Goal: Task Accomplishment & Management: Use online tool/utility

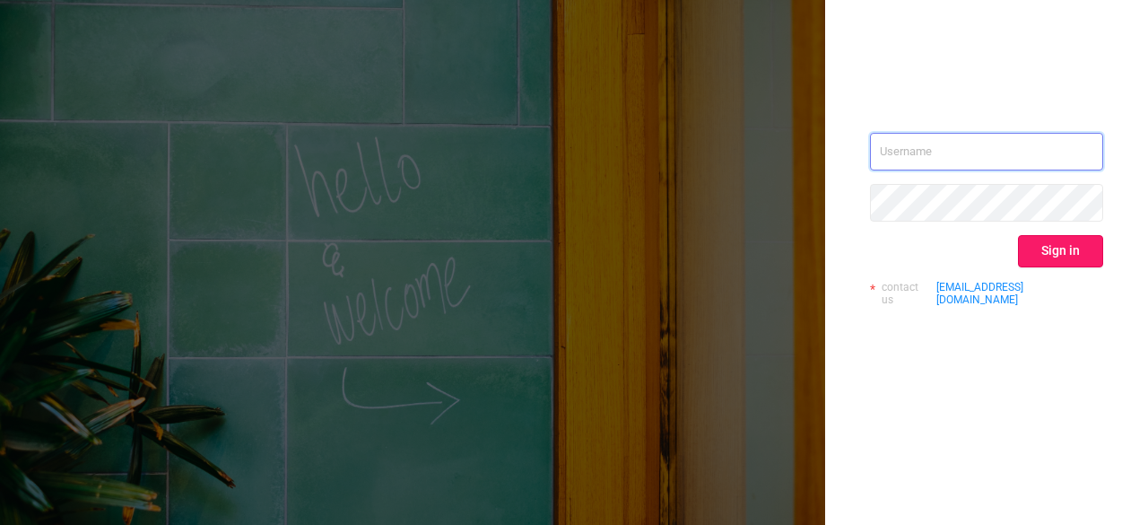
type input "[PERSON_NAME][EMAIL_ADDRESS][DOMAIN_NAME]"
click at [1052, 250] on button "Sign in" at bounding box center [1060, 251] width 85 height 32
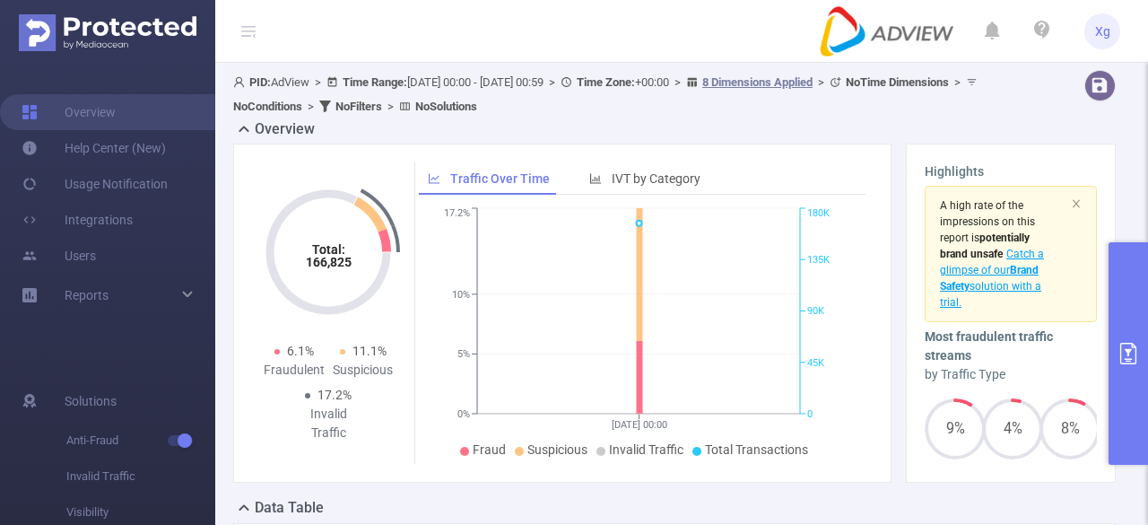
click at [1146, 294] on button "primary" at bounding box center [1128, 353] width 39 height 222
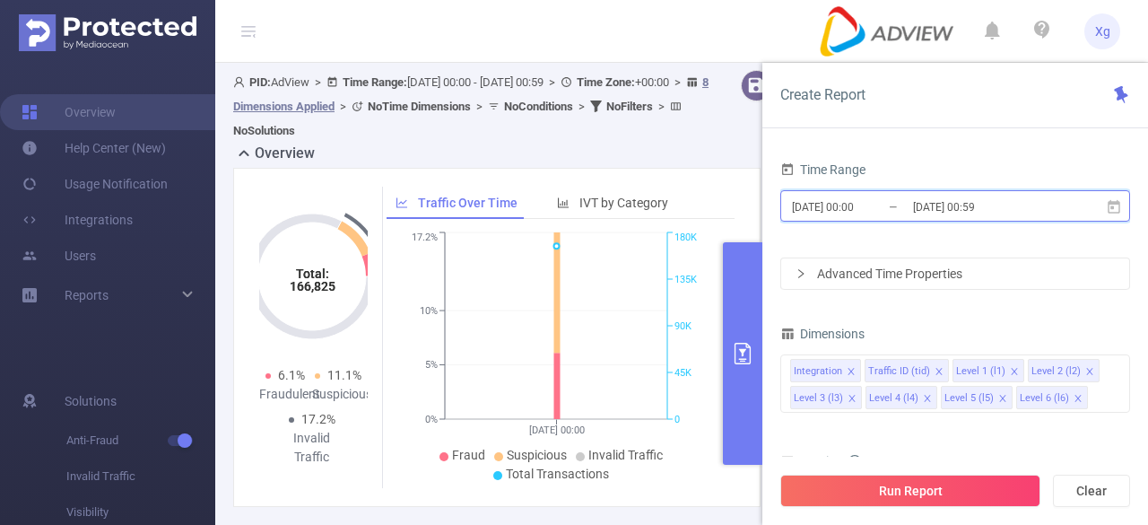
click at [1111, 206] on icon at bounding box center [1114, 205] width 13 height 13
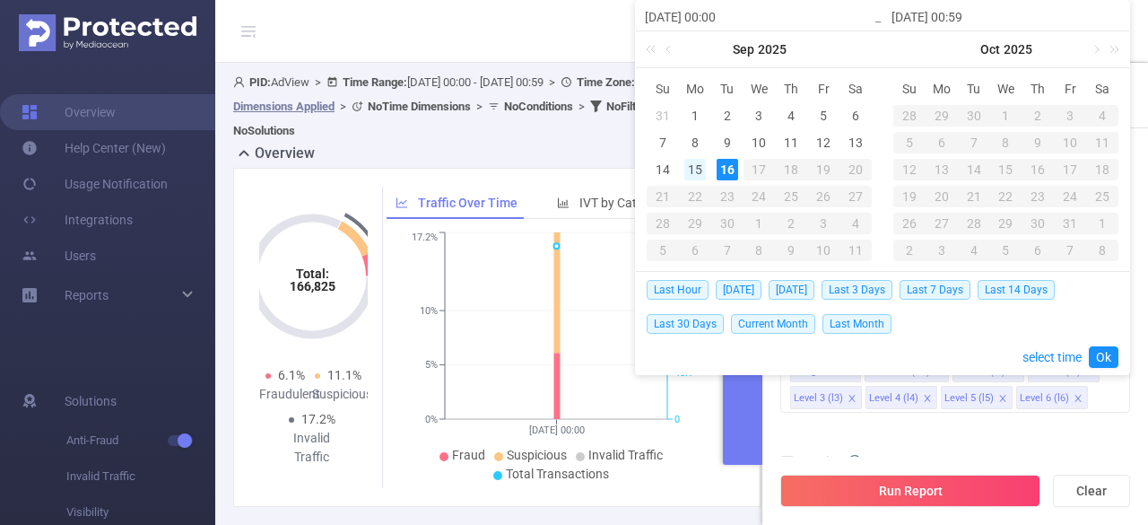
click at [697, 170] on div "15" at bounding box center [695, 170] width 22 height 22
type input "[DATE] 00:00"
type input "[DATE] 00:59"
type input "[DATE] 00:00"
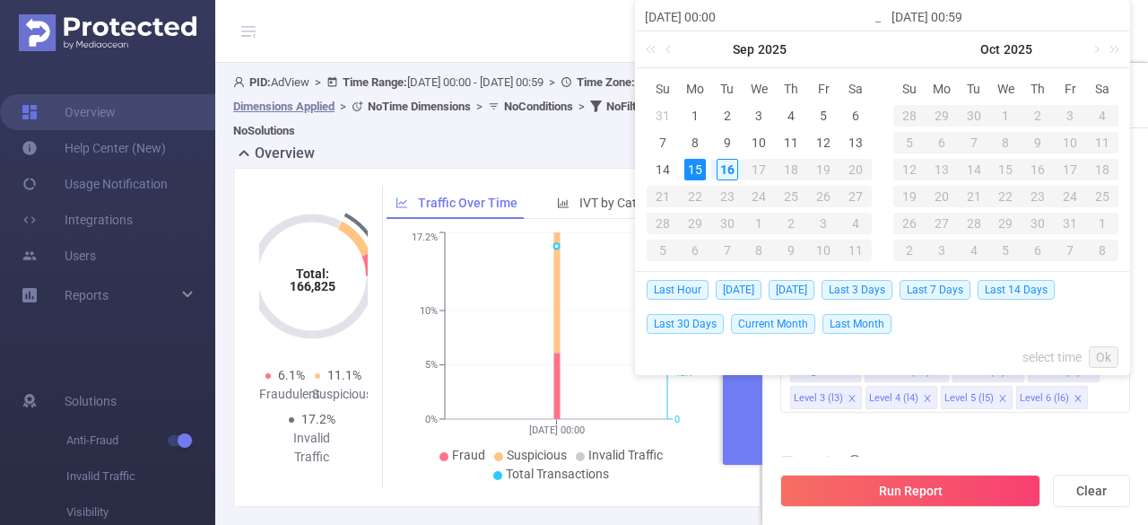
type input "[DATE] 00:59"
click at [721, 168] on div "16" at bounding box center [728, 170] width 22 height 22
click at [706, 161] on td "15" at bounding box center [695, 169] width 32 height 27
type input "[DATE] 00:59"
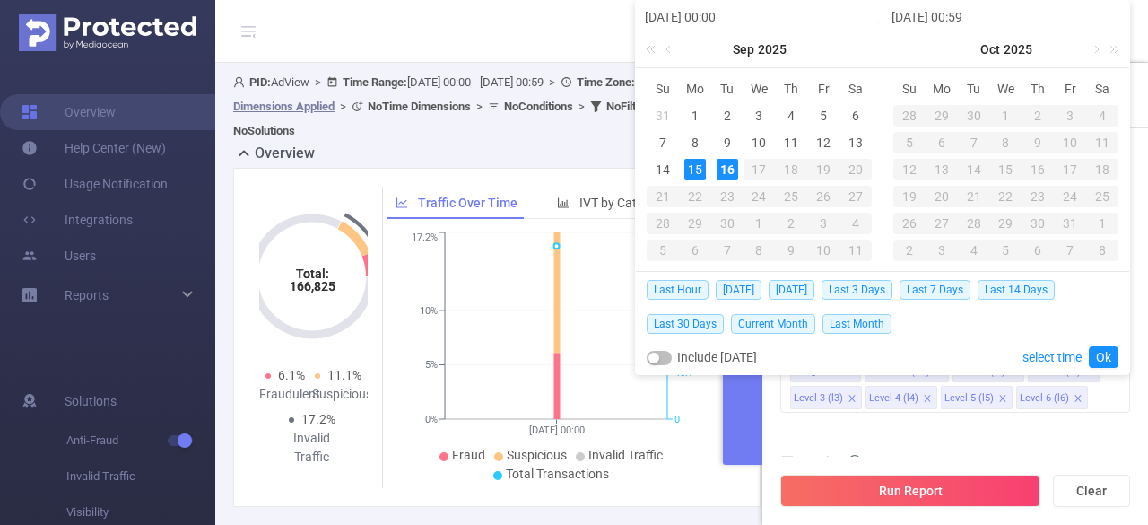
click at [728, 168] on div "16" at bounding box center [728, 170] width 22 height 22
click at [1095, 356] on link "Ok" at bounding box center [1104, 357] width 30 height 22
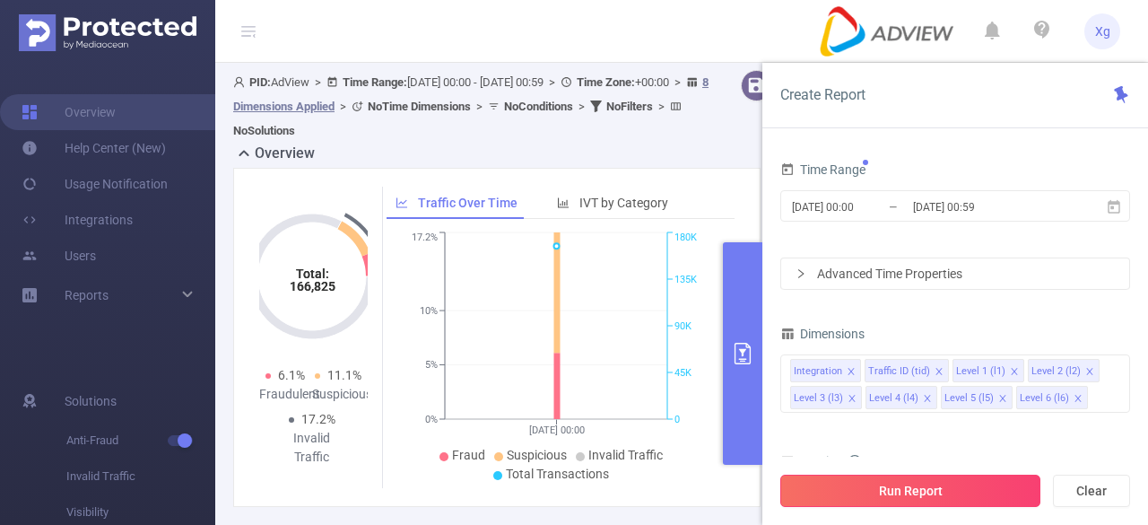
click at [896, 492] on button "Run Report" at bounding box center [910, 491] width 260 height 32
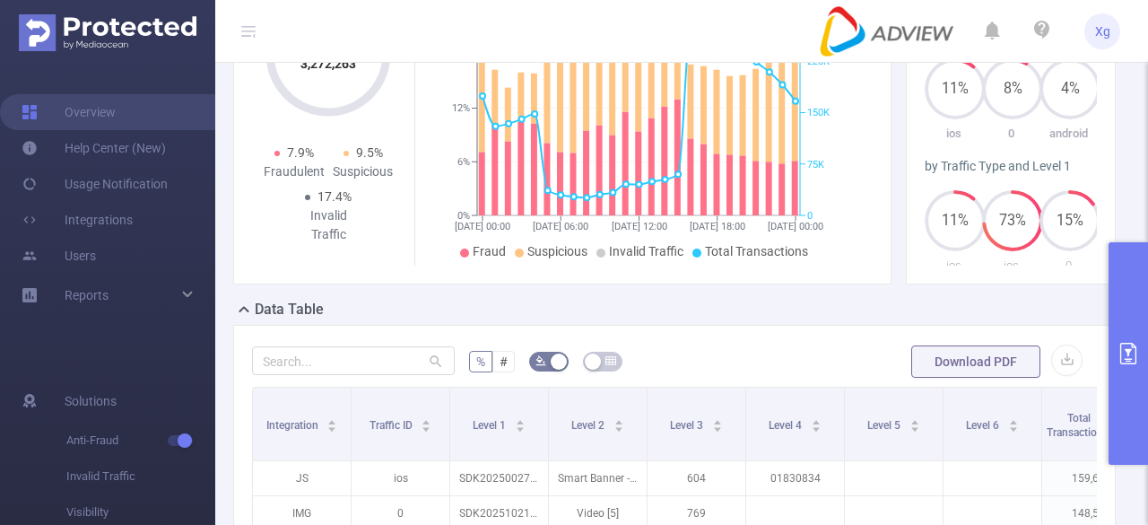
scroll to position [269, 0]
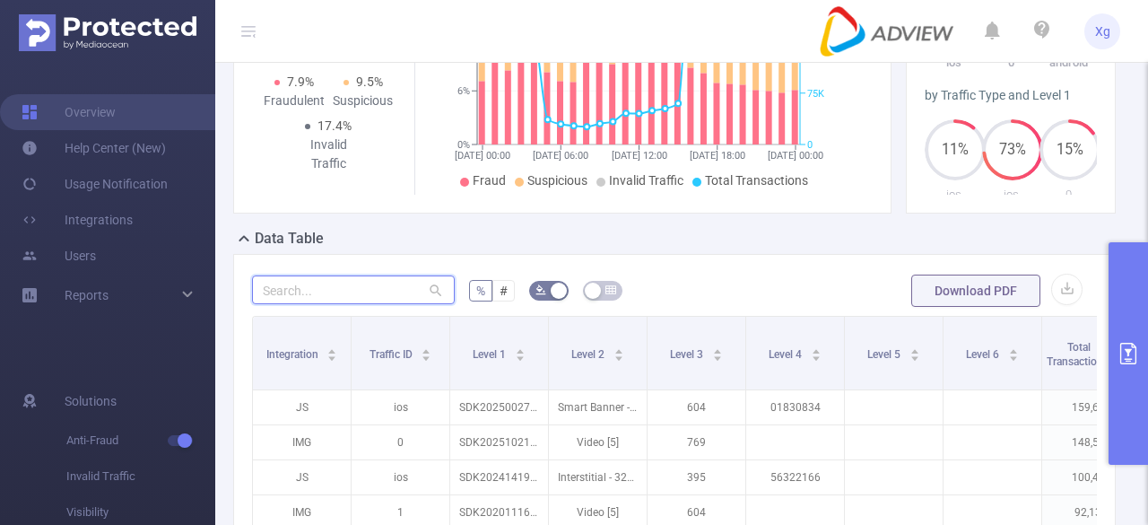
click at [352, 293] on input "text" at bounding box center [353, 289] width 203 height 29
paste input "sdk202507300707503of854krsljgy0j"
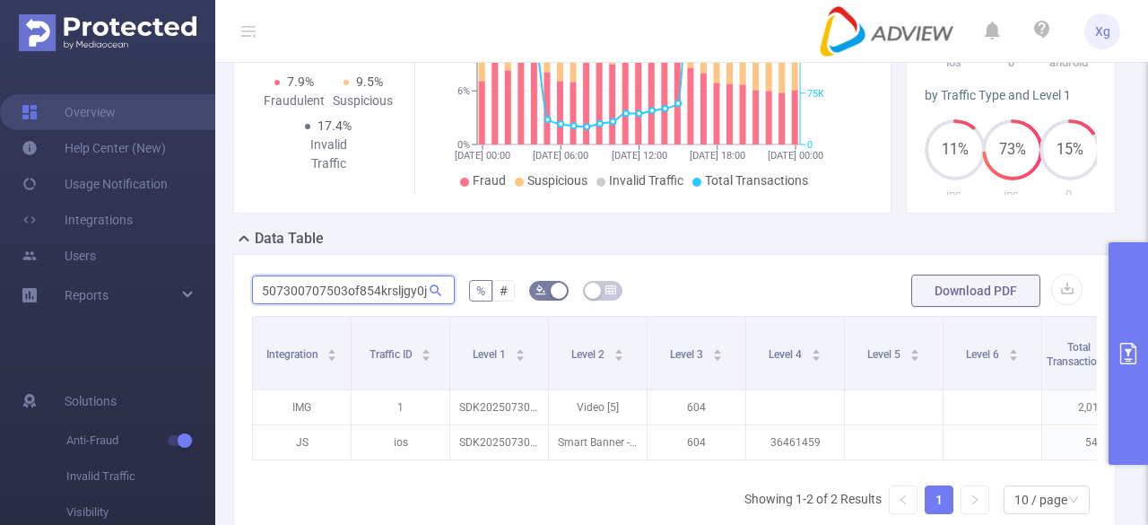
scroll to position [0, 0]
click at [359, 291] on input "sdk202507300707503of854krsljgy0j" at bounding box center [353, 289] width 203 height 29
click at [358, 291] on input "sdk202507300707503of854krsljgy0j" at bounding box center [353, 289] width 203 height 29
paste input "1104110931stokfmb40cain58"
click at [1138, 337] on button "primary" at bounding box center [1128, 353] width 39 height 222
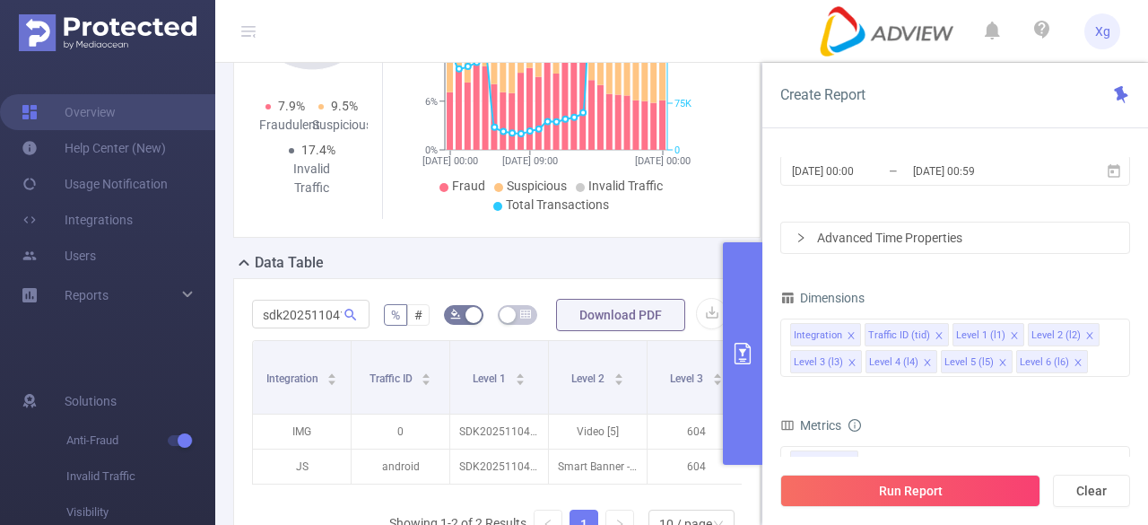
click at [603, 298] on form "sdk20251104110931stokfmb40cain58 % # Download PDF" at bounding box center [497, 315] width 490 height 36
click at [731, 354] on button "primary" at bounding box center [742, 353] width 39 height 222
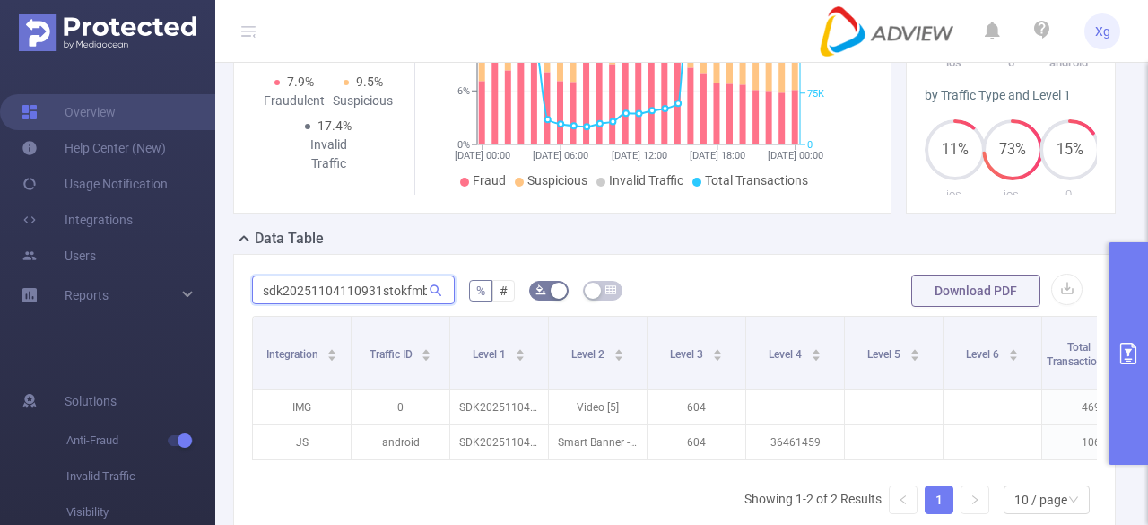
click at [354, 292] on input "sdk20251104110931stokfmb40cain58" at bounding box center [353, 289] width 203 height 29
paste input "07300707503of854krsljgy0j"
click at [399, 291] on input "sdk202507300707503of854krsljgy0j" at bounding box center [353, 289] width 203 height 29
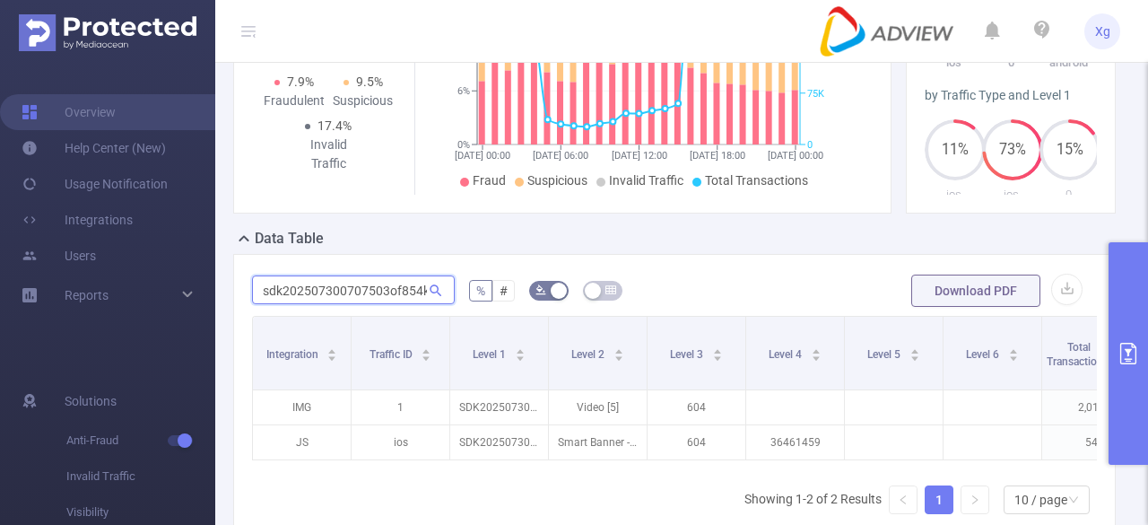
click at [399, 291] on input "sdk202507300707503of854krsljgy0j" at bounding box center [353, 289] width 203 height 29
paste input "1104110931stokfmb40cain58"
click at [398, 297] on input "sdk20251104110931stokfmb40cain58" at bounding box center [353, 289] width 203 height 29
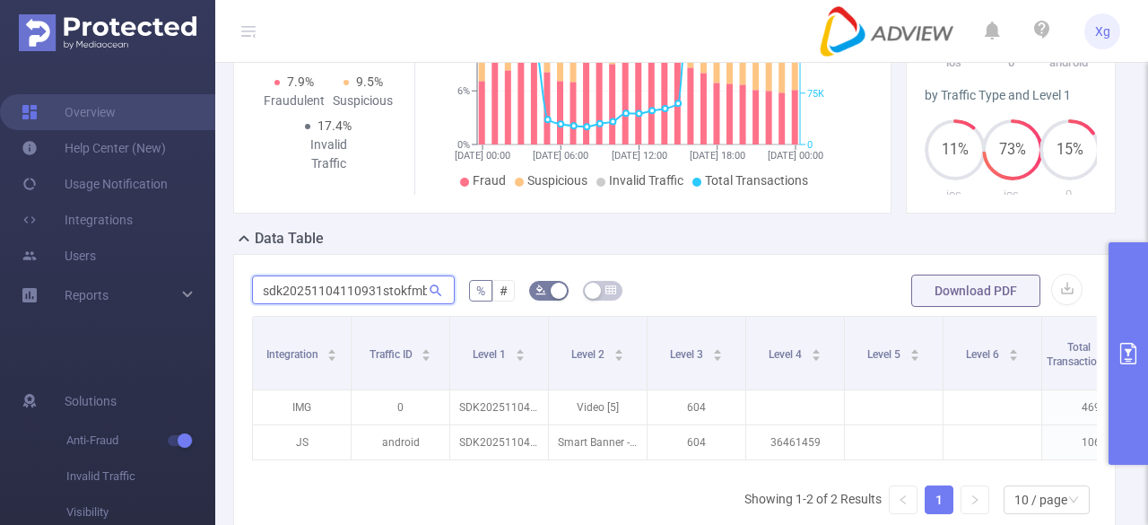
paste input "07300707503of854krsljgy0j"
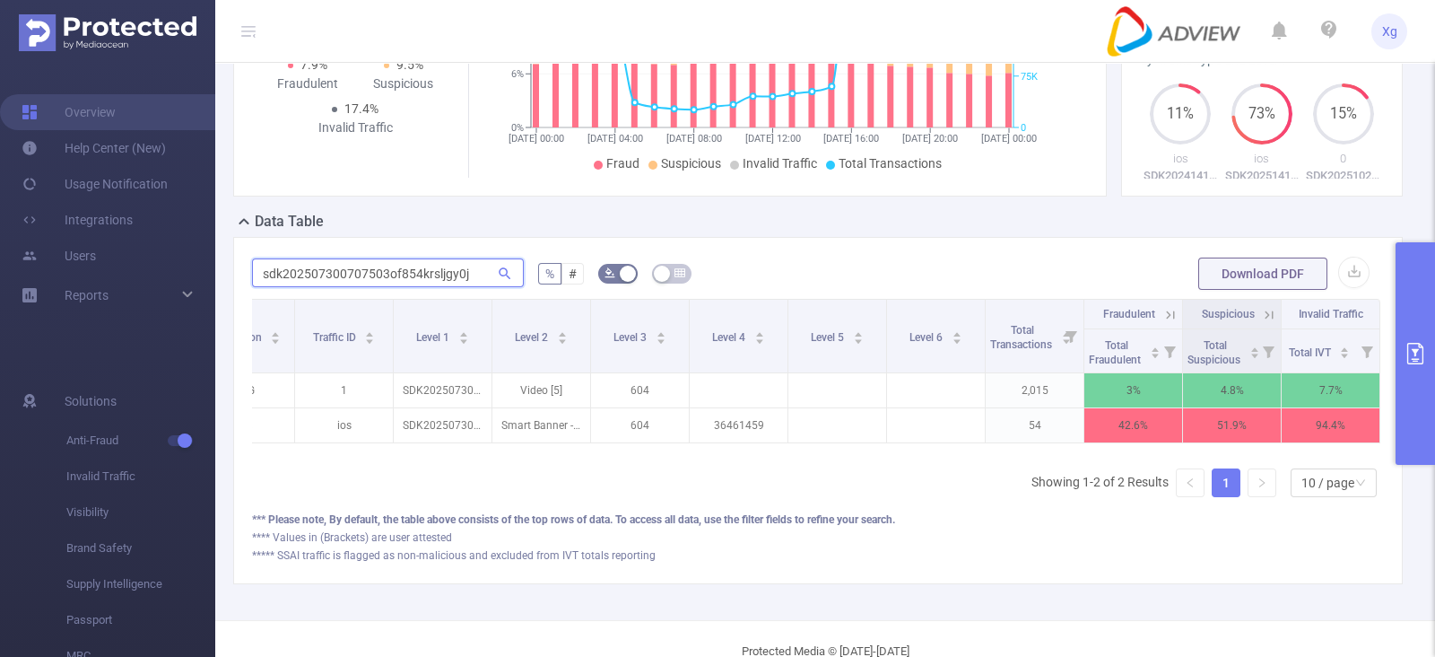
scroll to position [0, 73]
click at [393, 286] on input "sdk202507300707503of854krsljgy0j" at bounding box center [388, 272] width 272 height 29
paste input "1104110931stokfmb40cain58"
type input "sdk20251104110931stokfmb40cain58"
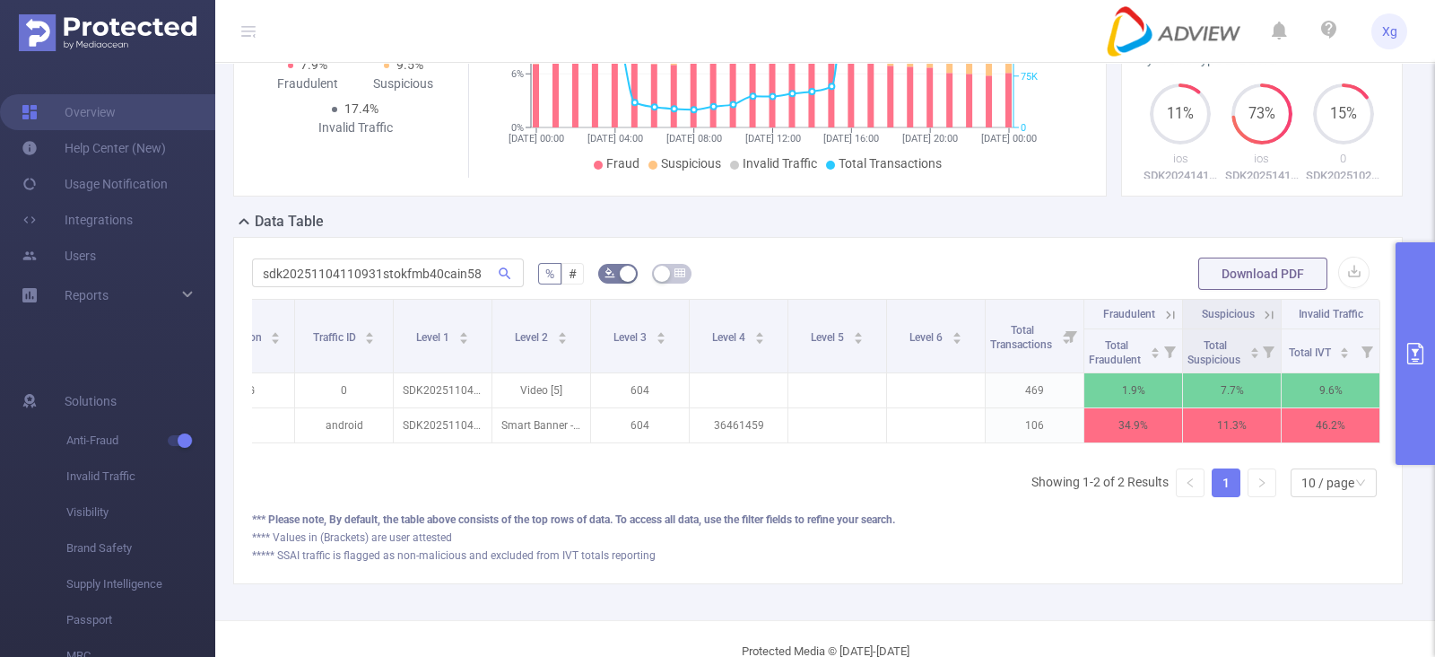
click at [1147, 236] on div "Data Table" at bounding box center [825, 223] width 1184 height 25
